Goal: Contribute content

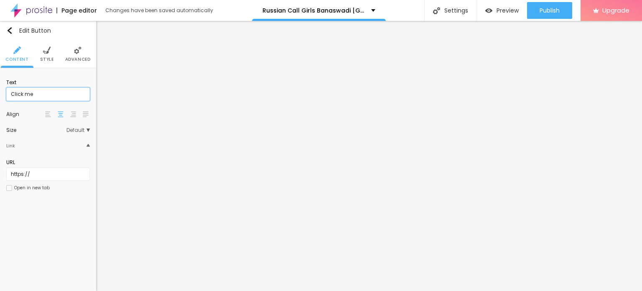
click at [49, 88] on input "Click me" at bounding box center [48, 93] width 84 height 13
paste input "WhatsApp Me [PHONE_NUMBER]"
type input "WhatsApp Me [PHONE_NUMBER]"
click at [53, 177] on input "https://" at bounding box center [48, 173] width 84 height 13
click at [48, 176] on input "https://" at bounding box center [48, 173] width 84 height 13
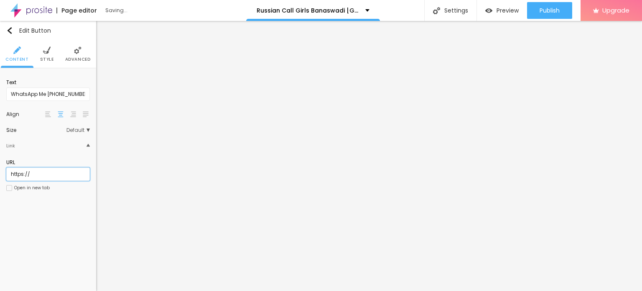
type input "[URL][DOMAIN_NAME]"
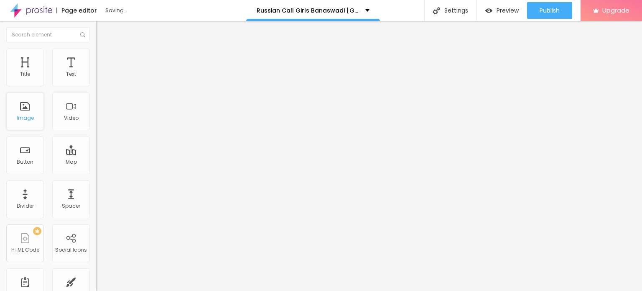
click at [26, 118] on div "Image" at bounding box center [25, 118] width 17 height 6
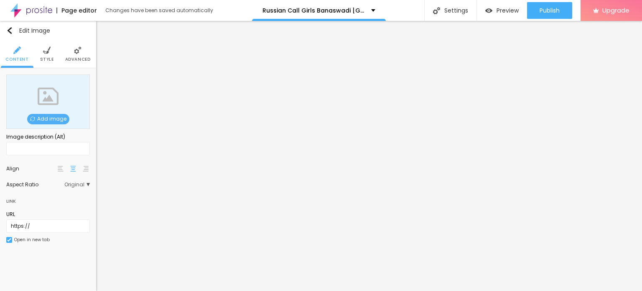
click at [52, 120] on span "Add image" at bounding box center [48, 119] width 42 height 10
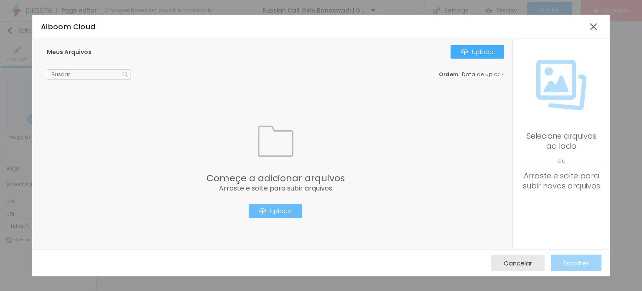
click at [280, 210] on div "Upload" at bounding box center [275, 210] width 33 height 7
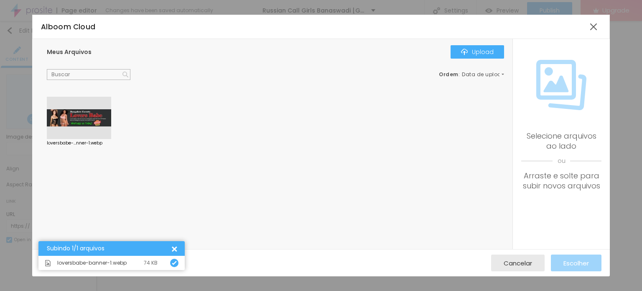
click at [95, 118] on div at bounding box center [79, 118] width 64 height 43
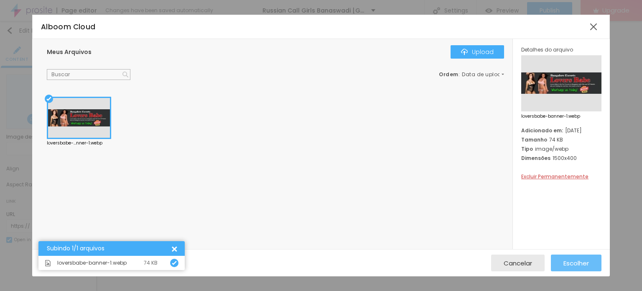
click at [572, 260] on span "Escolher" at bounding box center [577, 262] width 26 height 7
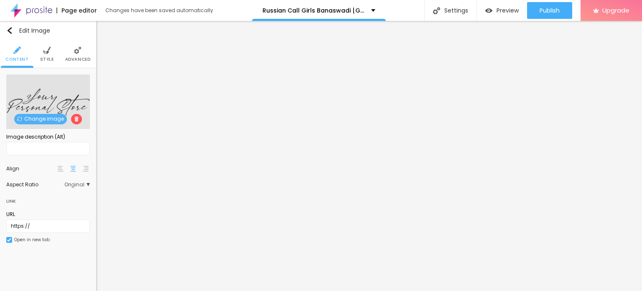
click at [46, 115] on span "Change image" at bounding box center [40, 119] width 53 height 10
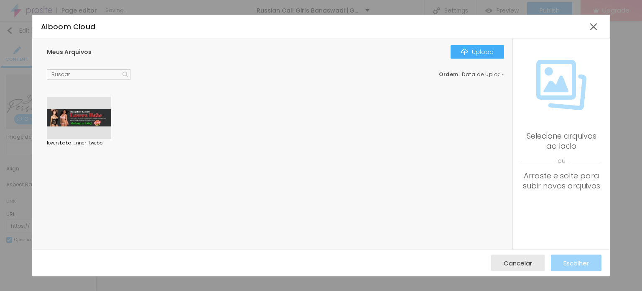
click at [105, 120] on div at bounding box center [79, 118] width 64 height 43
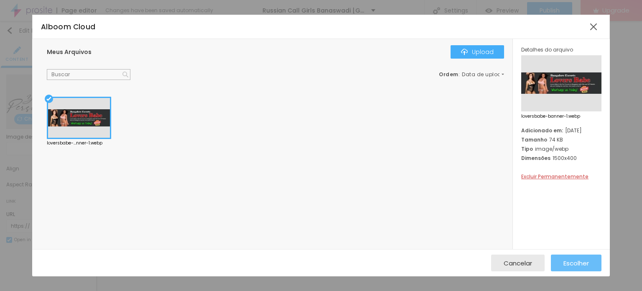
click at [572, 262] on span "Escolher" at bounding box center [577, 262] width 26 height 7
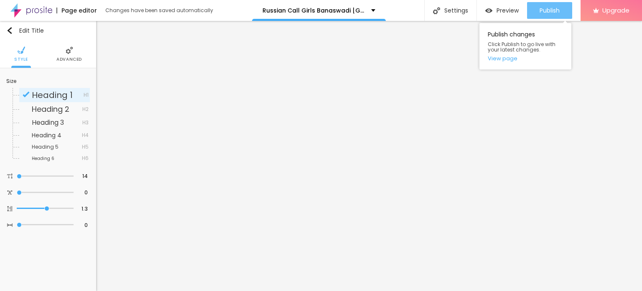
click at [545, 6] on div "Publish" at bounding box center [550, 10] width 20 height 17
click at [507, 59] on link "View page" at bounding box center [525, 58] width 75 height 5
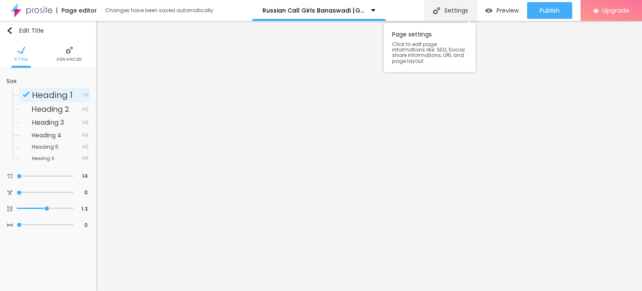
click at [449, 8] on div "Settings" at bounding box center [450, 10] width 52 height 21
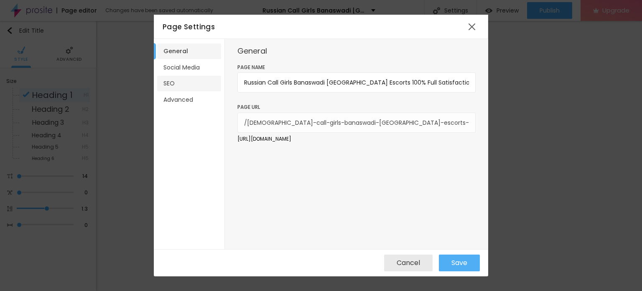
click at [188, 83] on li "SEO" at bounding box center [189, 83] width 64 height 15
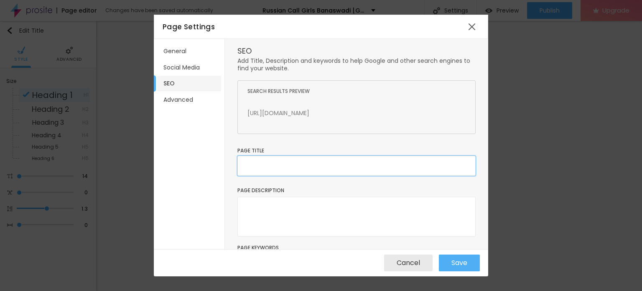
click at [290, 158] on input "text" at bounding box center [356, 166] width 238 height 20
paste input "Russian Call Girls Banaswadi [GEOGRAPHIC_DATA] Escorts 100% Full Satisfaction"
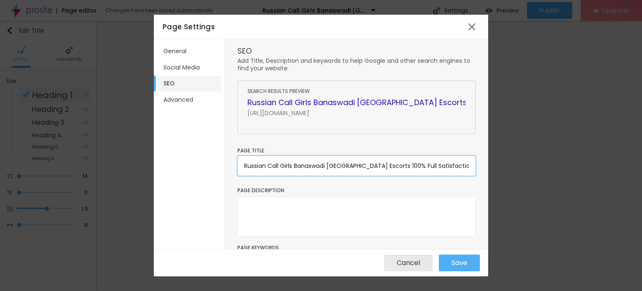
type input "Russian Call Girls Banaswadi [GEOGRAPHIC_DATA] Escorts 100% Full Satisfaction"
paste textarea "Russian Call Girls Banaswadi [GEOGRAPHIC_DATA] Escorts 100% Full Satisfaction O…"
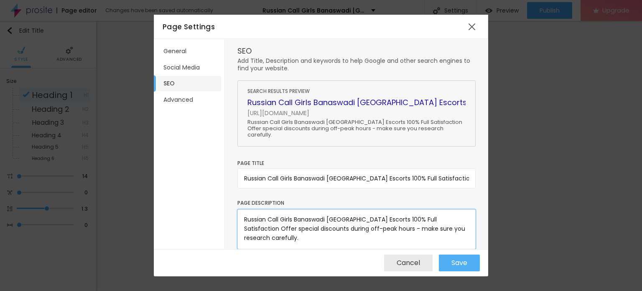
scroll to position [3, 0]
type textarea "Russian Call Girls Banaswadi [GEOGRAPHIC_DATA] Escorts 100% Full Satisfaction O…"
click at [455, 263] on span "Save" at bounding box center [460, 263] width 16 height 8
